Goal: Book appointment/travel/reservation

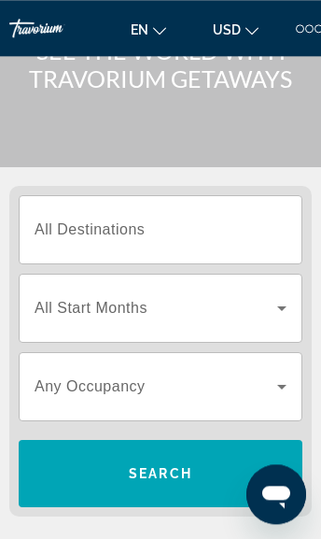
scroll to position [112, 0]
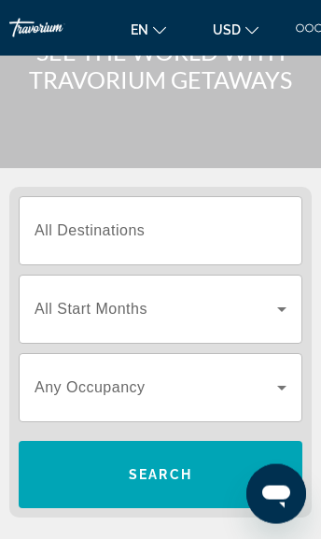
click at [280, 317] on icon "Search widget" at bounding box center [282, 309] width 22 height 22
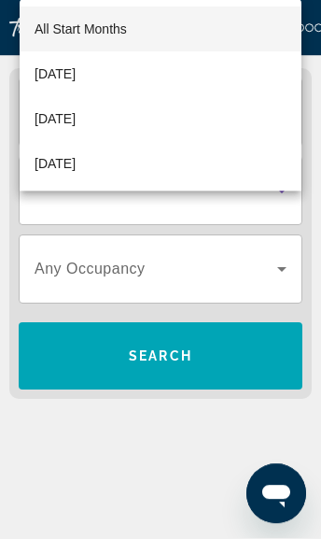
scroll to position [233, 0]
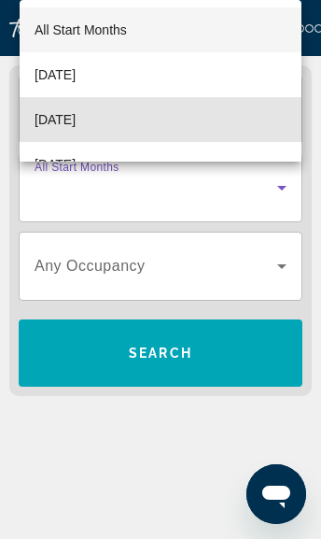
click at [76, 130] on span "[DATE]" at bounding box center [55, 119] width 41 height 22
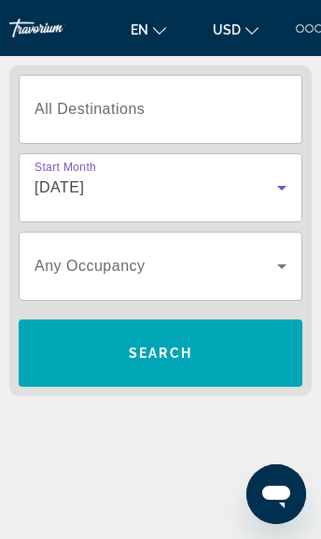
click at [283, 275] on icon "Search widget" at bounding box center [282, 266] width 22 height 22
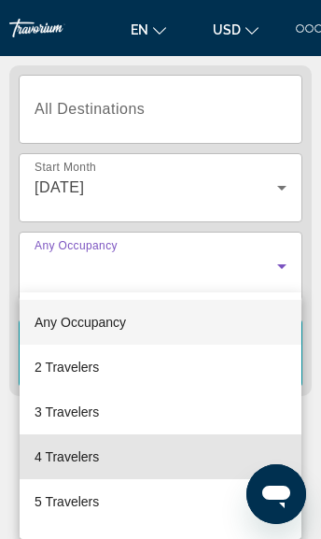
click at [89, 471] on mat-option "4 Travelers" at bounding box center [161, 456] width 282 height 45
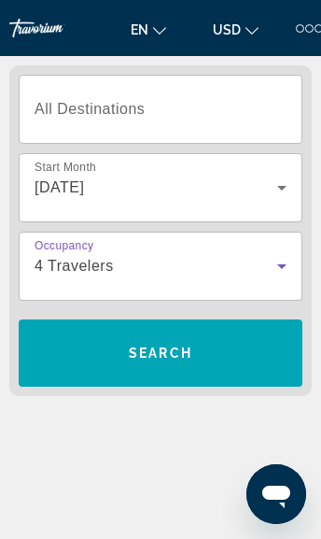
click at [169, 365] on span "Search widget" at bounding box center [161, 353] width 284 height 45
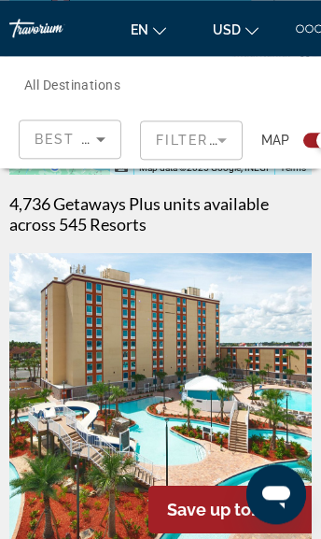
scroll to position [385, 0]
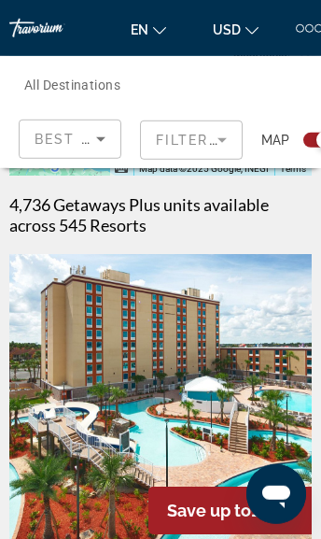
click at [225, 141] on mat-form-field "Filters" at bounding box center [191, 139] width 103 height 39
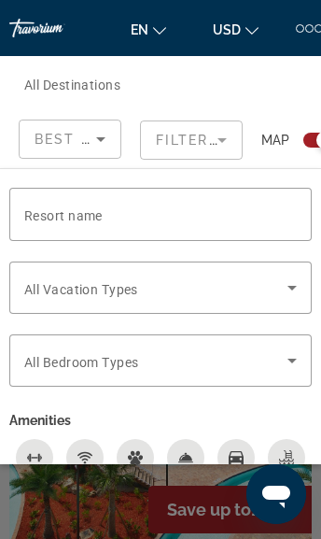
scroll to position [0, 0]
click at [104, 145] on icon "Sort by" at bounding box center [101, 139] width 22 height 22
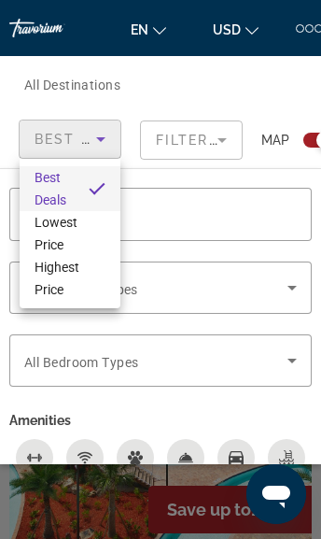
click at [211, 149] on div at bounding box center [160, 269] width 321 height 539
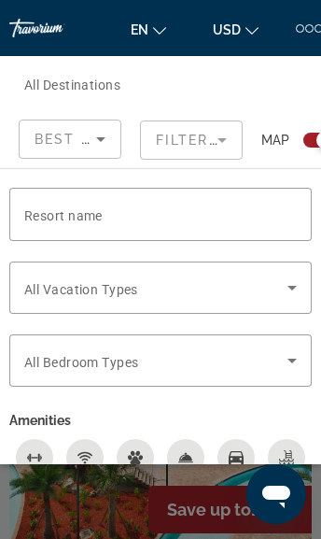
scroll to position [382, 0]
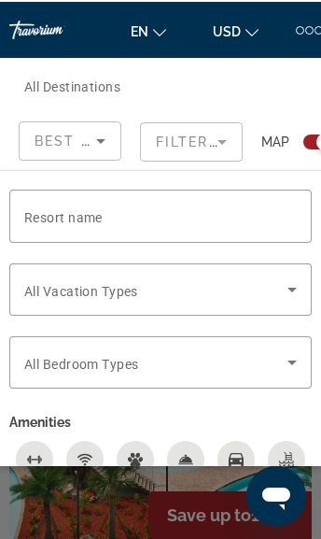
click at [275, 150] on span "Map" at bounding box center [275, 140] width 28 height 26
click at [277, 128] on div "Map" at bounding box center [298, 140] width 74 height 41
click at [279, 134] on span "Map" at bounding box center [275, 140] width 28 height 26
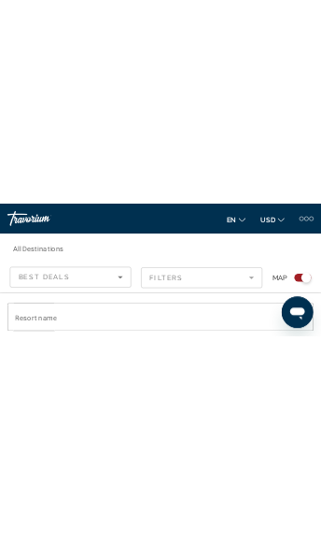
scroll to position [288, 0]
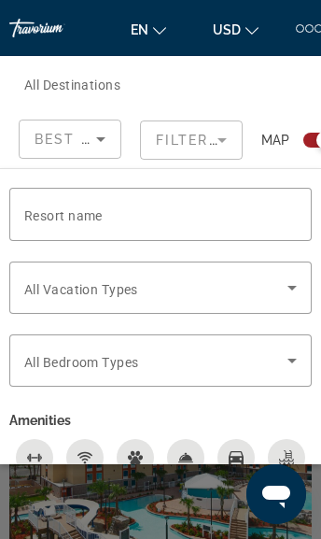
click at [296, 294] on icon "Search widget" at bounding box center [292, 287] width 22 height 22
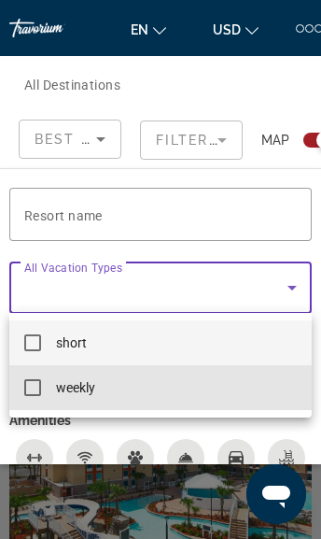
click at [40, 398] on mat-option "weekly" at bounding box center [160, 387] width 303 height 45
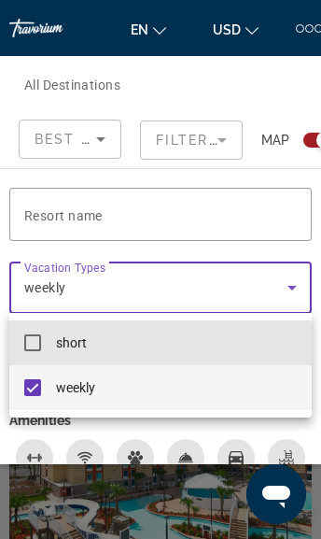
click at [234, 362] on mat-option "short" at bounding box center [160, 342] width 303 height 45
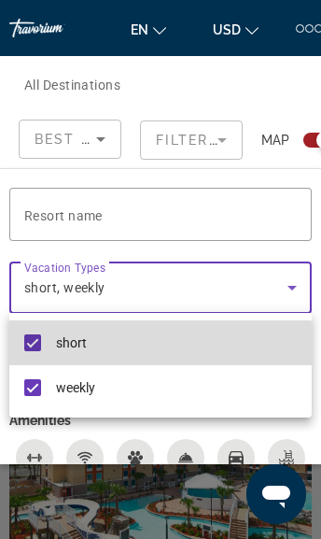
click at [38, 346] on mat-pseudo-checkbox at bounding box center [32, 342] width 17 height 17
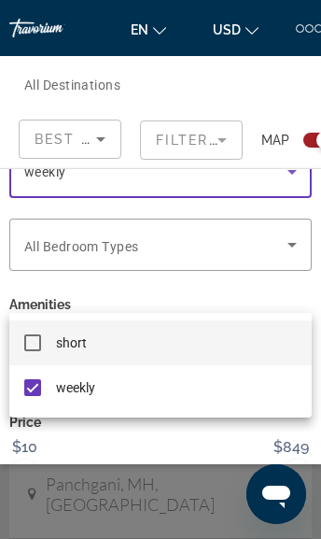
scroll to position [115, 0]
click at [144, 453] on div at bounding box center [160, 269] width 321 height 539
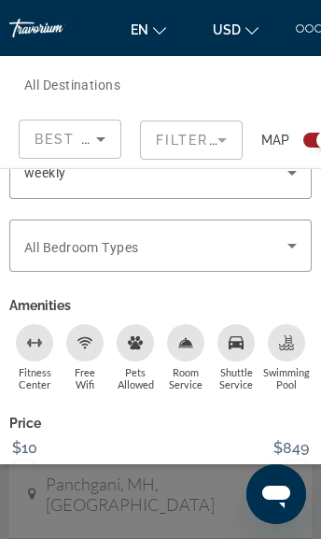
click at [214, 532] on span "Search widget" at bounding box center [210, 526] width 153 height 45
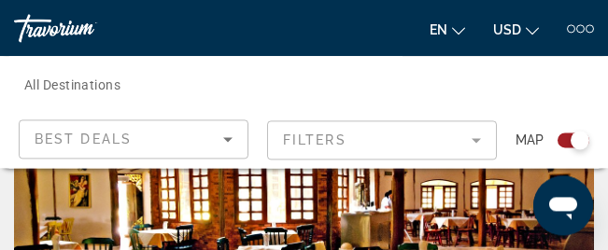
scroll to position [4320, 0]
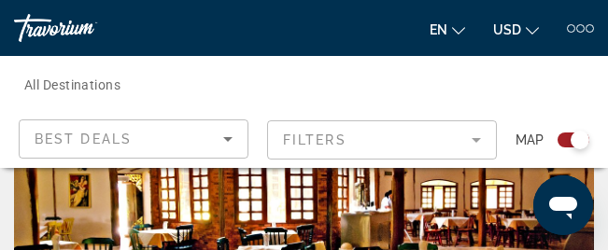
click at [111, 78] on span "All Destinations" at bounding box center [72, 85] width 96 height 15
click at [111, 77] on input "Destination All Destinations" at bounding box center [205, 85] width 363 height 22
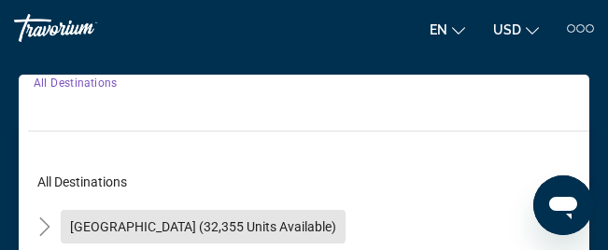
click at [264, 225] on span "[GEOGRAPHIC_DATA] (32,355 units available)" at bounding box center [203, 226] width 266 height 15
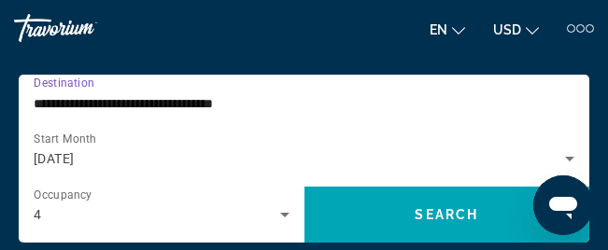
click at [320, 162] on icon "Search widget" at bounding box center [569, 159] width 22 height 22
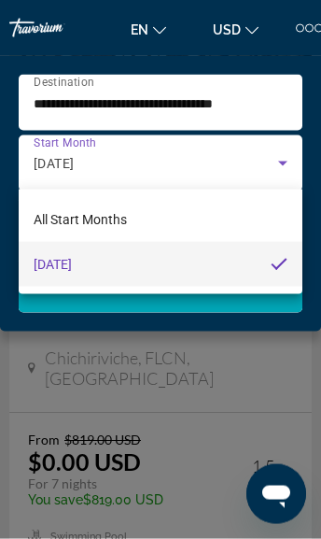
scroll to position [5021, 0]
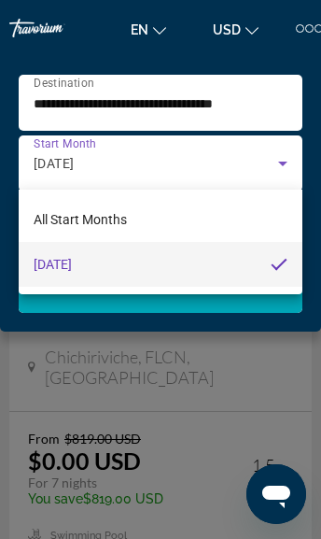
click at [278, 98] on div at bounding box center [160, 269] width 321 height 539
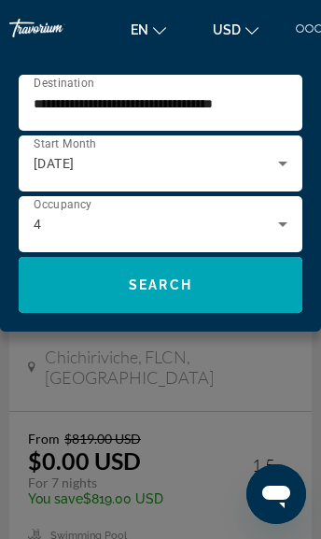
click at [240, 96] on input "**********" at bounding box center [156, 103] width 245 height 22
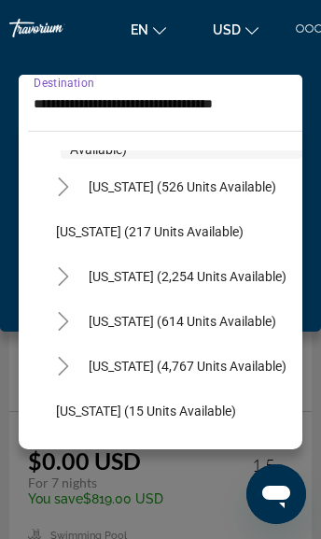
scroll to position [93, 0]
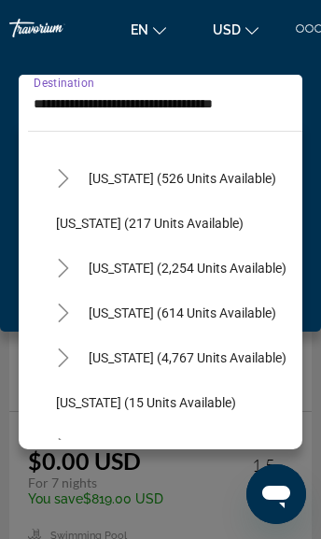
click at [209, 389] on span "Search widget" at bounding box center [175, 402] width 256 height 45
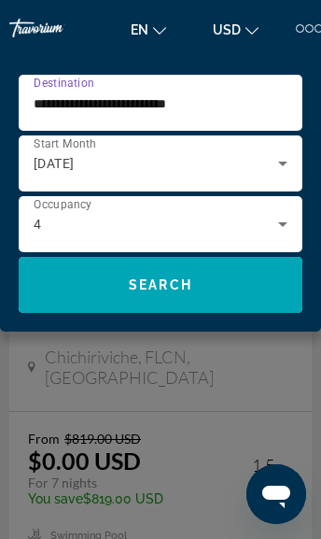
click at [212, 106] on input "**********" at bounding box center [156, 103] width 245 height 22
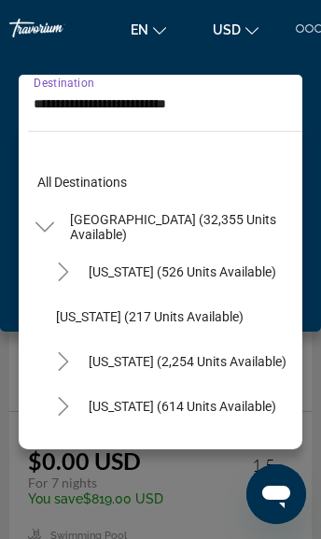
scroll to position [201, 0]
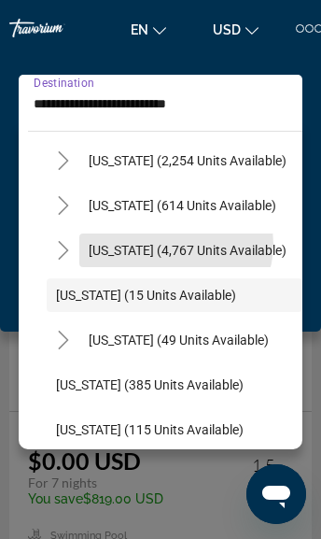
click at [174, 245] on span "[US_STATE] (4,767 units available)" at bounding box center [188, 250] width 198 height 15
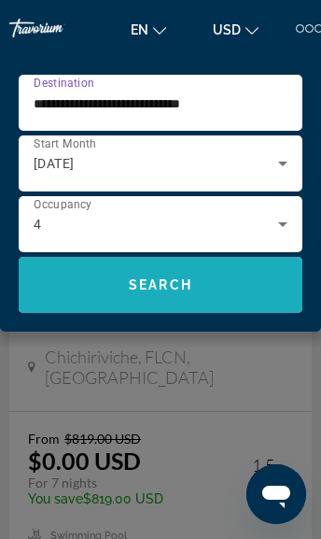
click at [170, 292] on span "Search" at bounding box center [160, 284] width 63 height 15
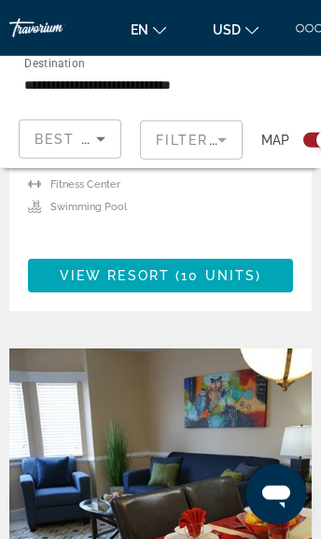
scroll to position [4079, 0]
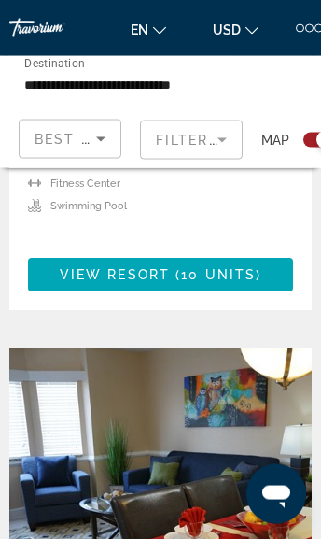
click at [162, 92] on input "**********" at bounding box center [120, 85] width 193 height 22
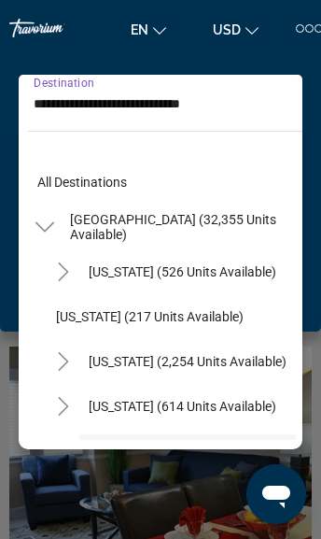
scroll to position [156, 0]
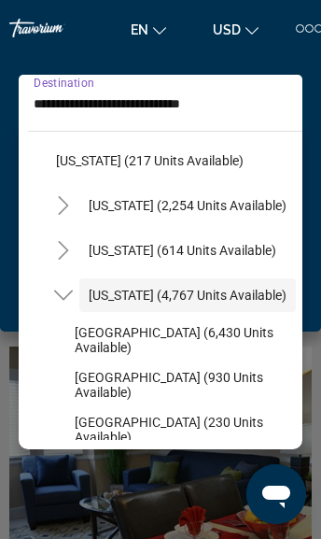
click at [149, 437] on span "Search widget" at bounding box center [183, 429] width 237 height 45
type input "**********"
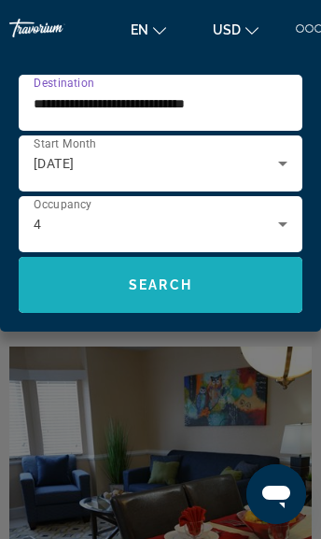
click at [163, 296] on span "Search widget" at bounding box center [161, 284] width 284 height 45
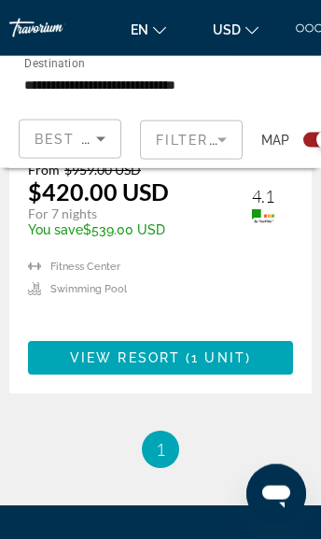
scroll to position [2445, 0]
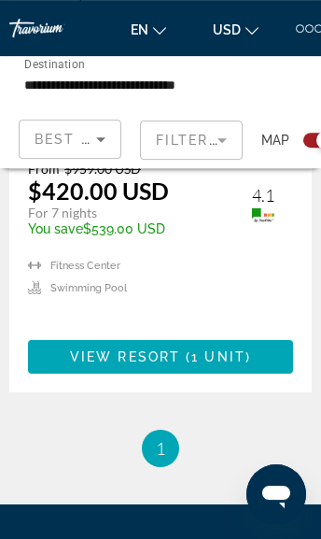
click at [176, 430] on li "You're on page 1" at bounding box center [160, 448] width 37 height 37
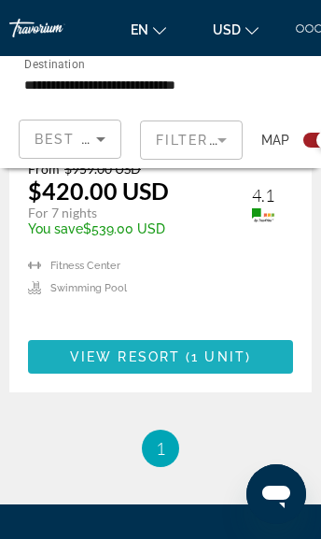
click at [181, 334] on span "Main content" at bounding box center [160, 356] width 265 height 45
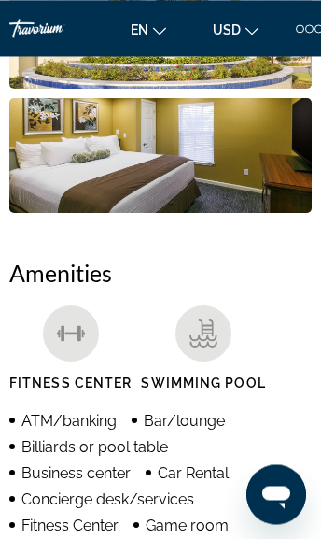
scroll to position [1501, 0]
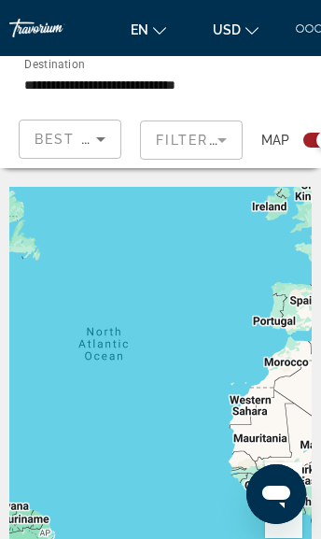
click at [158, 94] on input "**********" at bounding box center [120, 85] width 193 height 22
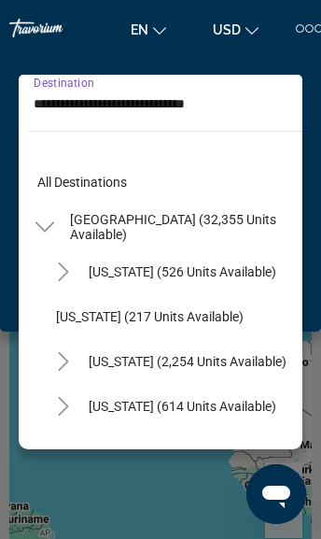
scroll to position [290, 0]
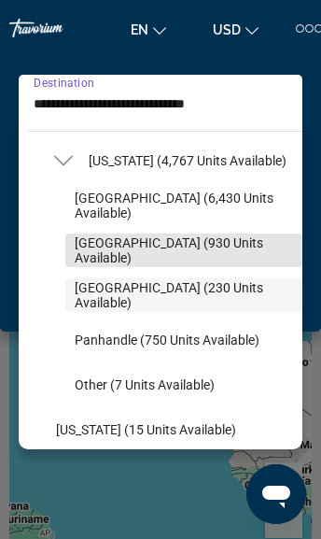
click at [184, 265] on span "Search widget" at bounding box center [183, 250] width 237 height 45
type input "**********"
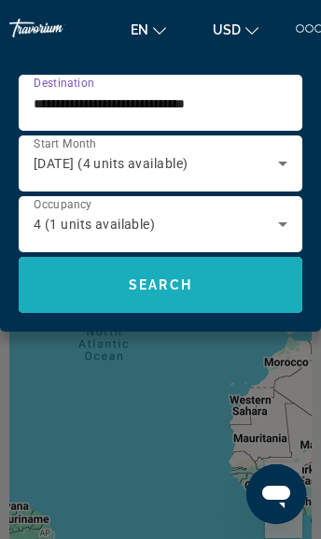
click at [176, 293] on span "Search widget" at bounding box center [161, 284] width 284 height 45
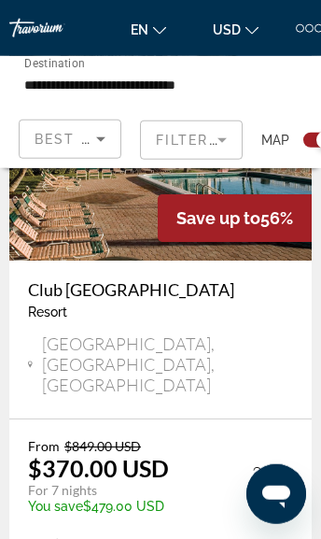
scroll to position [8767, 0]
